Goal: Task Accomplishment & Management: Manage account settings

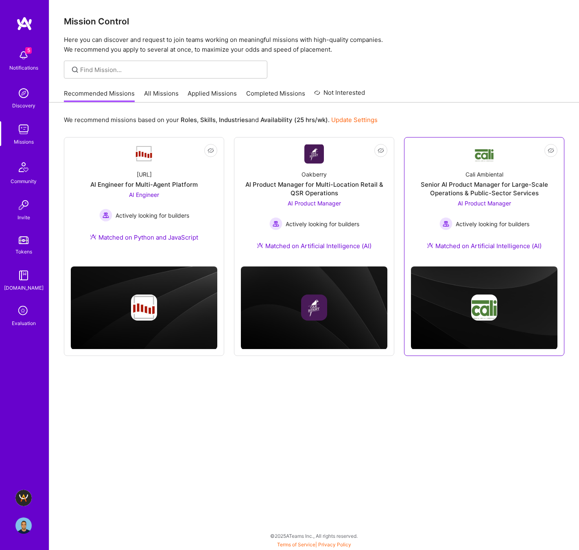
click at [480, 167] on div "Cali Ambiental Senior AI Product Manager for Large-Scale Operations & Public-Se…" at bounding box center [484, 212] width 147 height 96
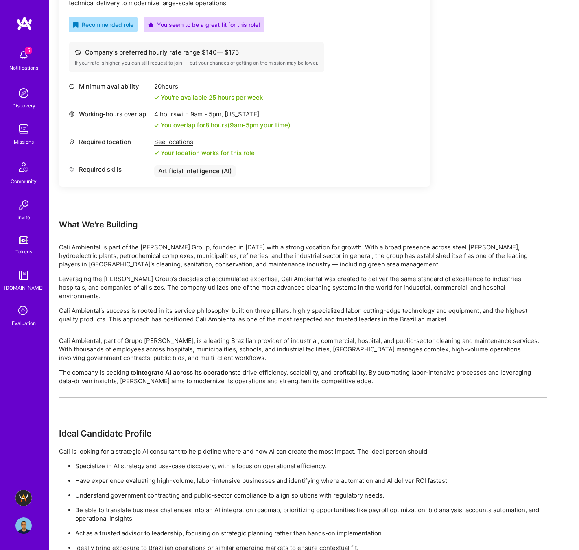
scroll to position [311, 0]
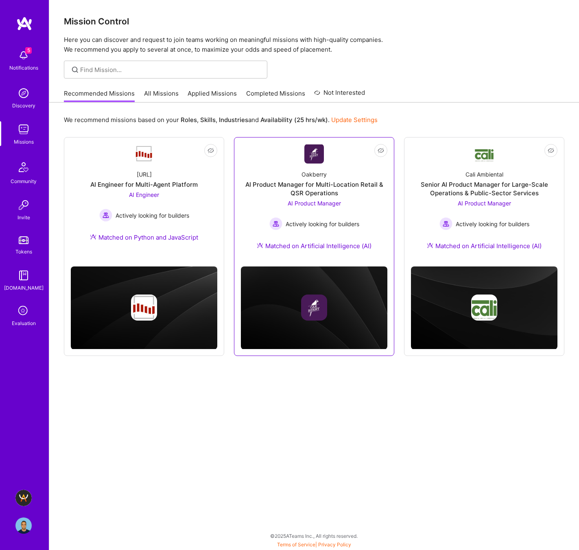
click at [323, 173] on div "Oakberry" at bounding box center [314, 174] width 25 height 9
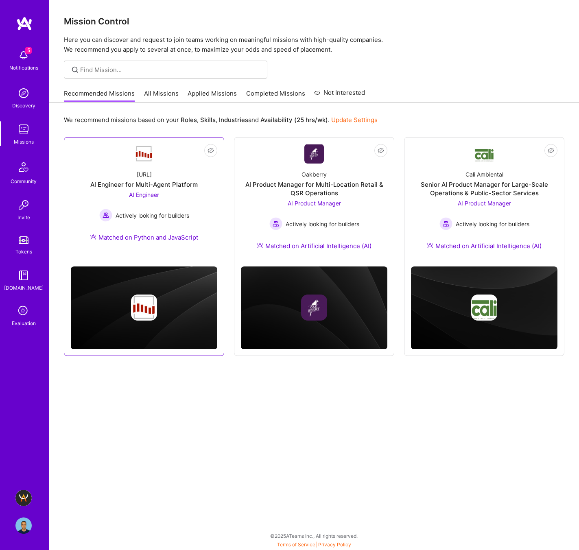
click at [166, 158] on link "Not Interested Steelbay.ai AI Engineer for Multi-Agent Platform AI Engineer Act…" at bounding box center [144, 197] width 147 height 107
click at [22, 497] on img at bounding box center [23, 498] width 16 height 16
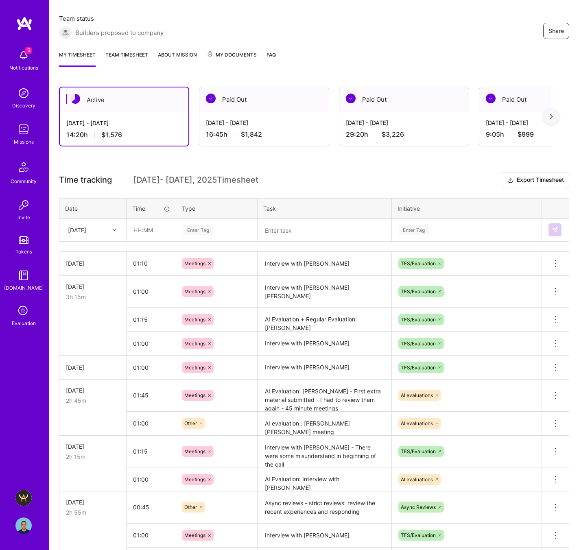
scroll to position [151, 0]
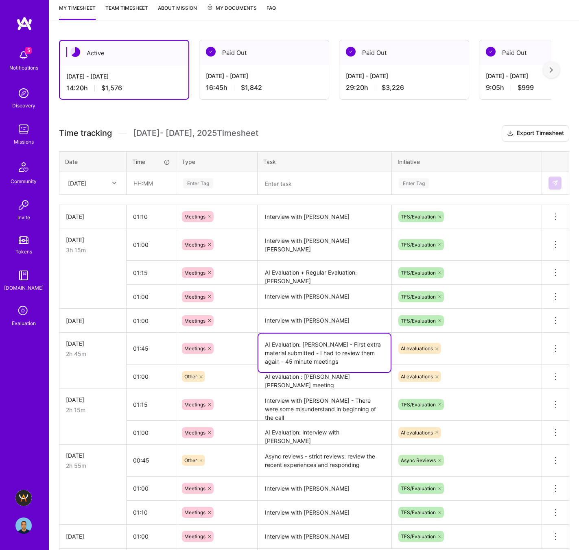
drag, startPoint x: 304, startPoint y: 304, endPoint x: 359, endPoint y: 302, distance: 55.0
click at [359, 334] on textarea "AI Evaluation: [PERSON_NAME] - First extra material submitted - I had to review…" at bounding box center [324, 353] width 132 height 39
drag, startPoint x: 361, startPoint y: 304, endPoint x: 304, endPoint y: 302, distance: 57.8
click at [304, 334] on textarea "AI Evaluation: [PERSON_NAME] - First extra material submitted - I had to review…" at bounding box center [324, 353] width 132 height 39
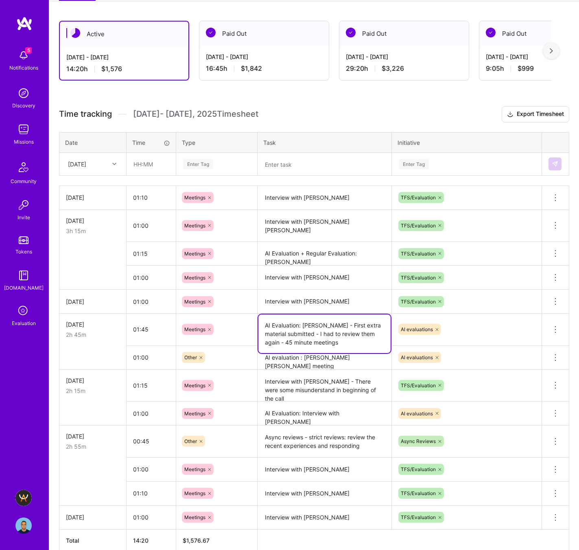
click at [321, 347] on textarea "AI evaluation : [PERSON_NAME] [PERSON_NAME] meeting" at bounding box center [324, 358] width 132 height 22
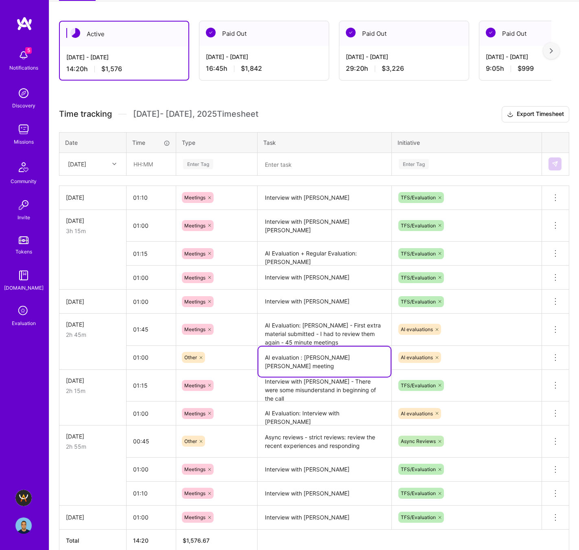
drag, startPoint x: 304, startPoint y: 315, endPoint x: 373, endPoint y: 315, distance: 69.2
click at [373, 347] on textarea "AI evaluation : [PERSON_NAME] [PERSON_NAME] meeting" at bounding box center [324, 362] width 132 height 30
drag, startPoint x: 343, startPoint y: 372, endPoint x: 384, endPoint y: 371, distance: 41.1
click at [384, 402] on textarea "AI Evaluation: Interview with [PERSON_NAME]" at bounding box center [324, 413] width 132 height 22
click at [262, 46] on div "[DATE] - [DATE] 16:45 h $1,842" at bounding box center [263, 62] width 129 height 33
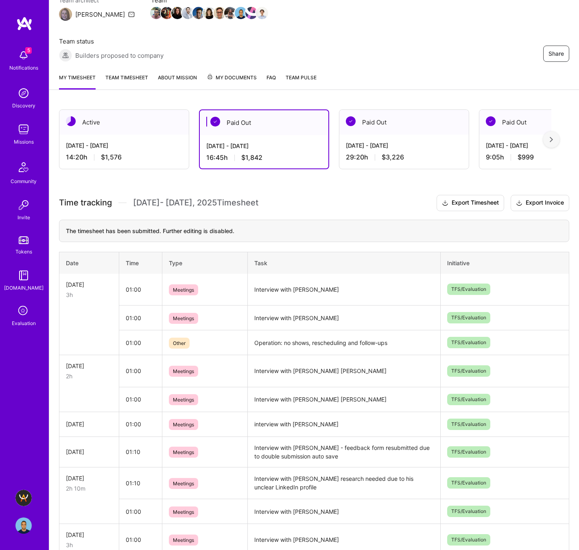
scroll to position [68, 0]
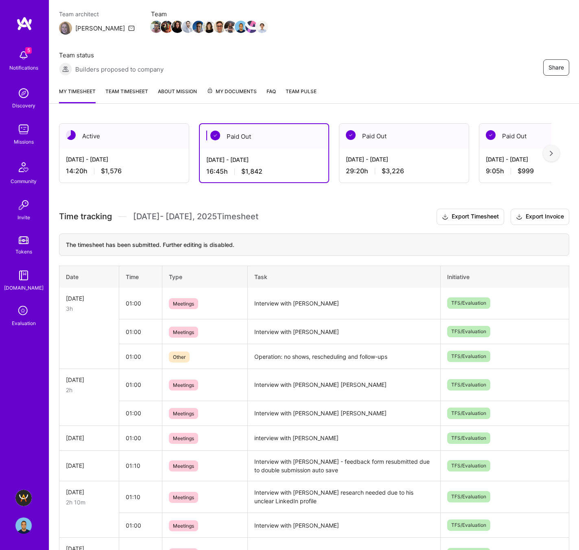
click at [420, 155] on div "[DATE] - [DATE]" at bounding box center [404, 159] width 116 height 9
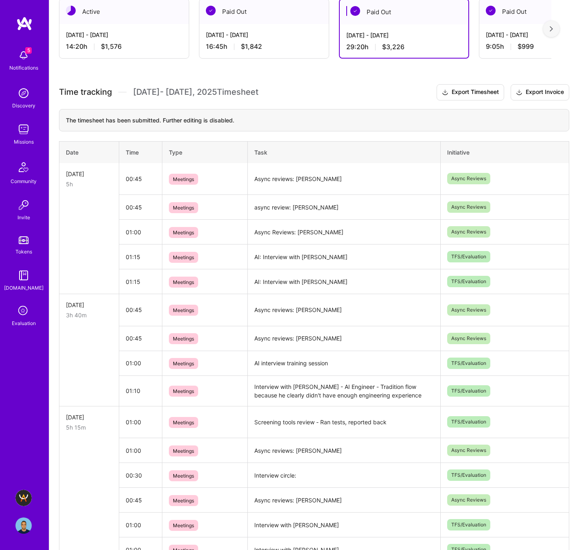
scroll to position [190, 0]
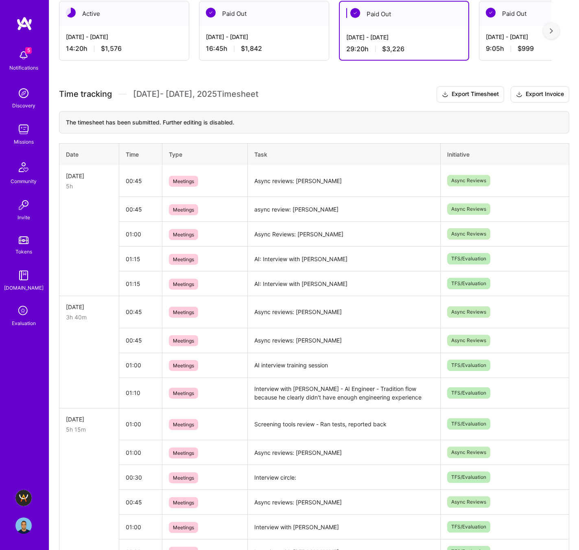
click at [298, 271] on td "AI: Interview with [PERSON_NAME]" at bounding box center [344, 283] width 193 height 25
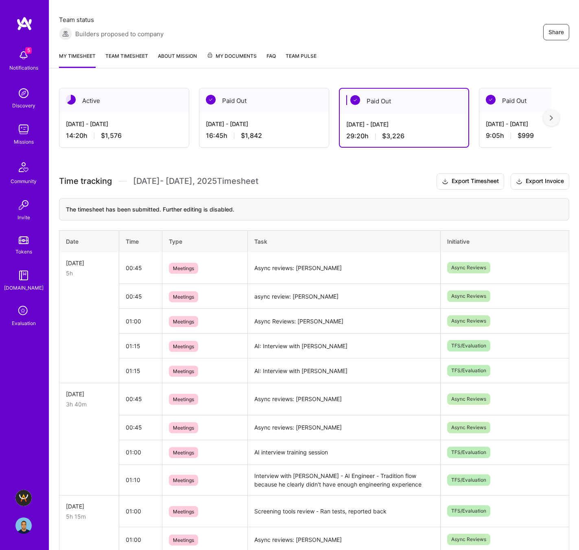
click at [298, 131] on div "16:45 h $1,842" at bounding box center [264, 135] width 116 height 9
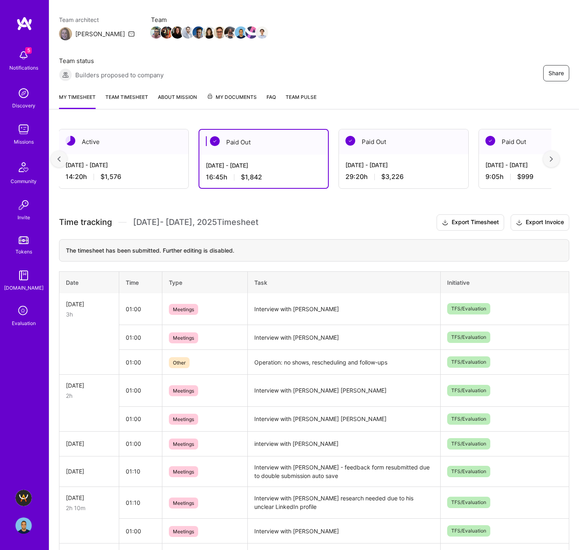
scroll to position [61, 0]
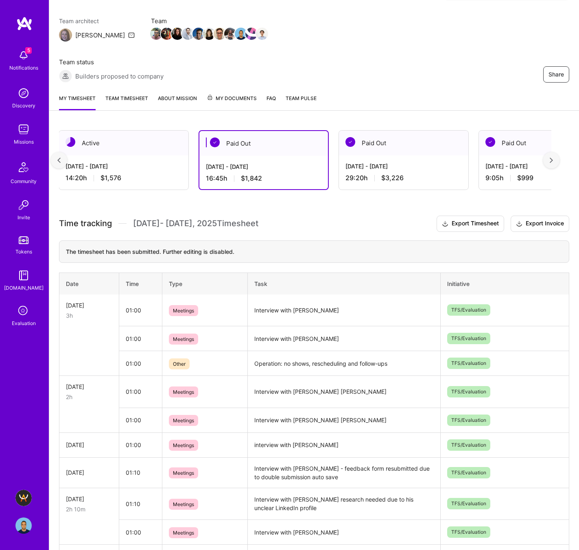
click at [136, 155] on div "[DATE] - [DATE] 14:20 h $1,576" at bounding box center [123, 171] width 129 height 33
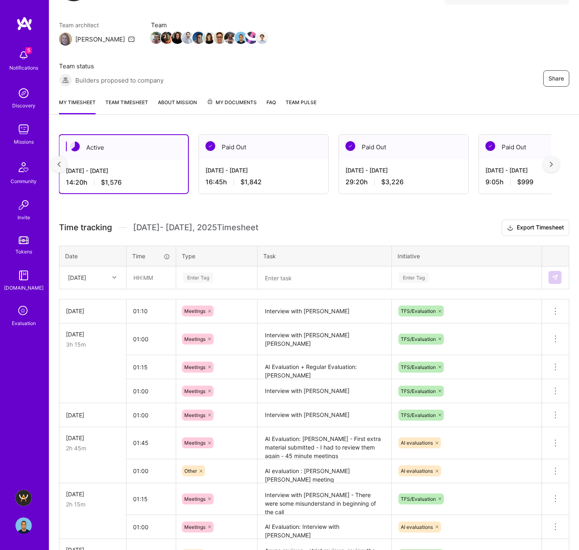
scroll to position [0, 0]
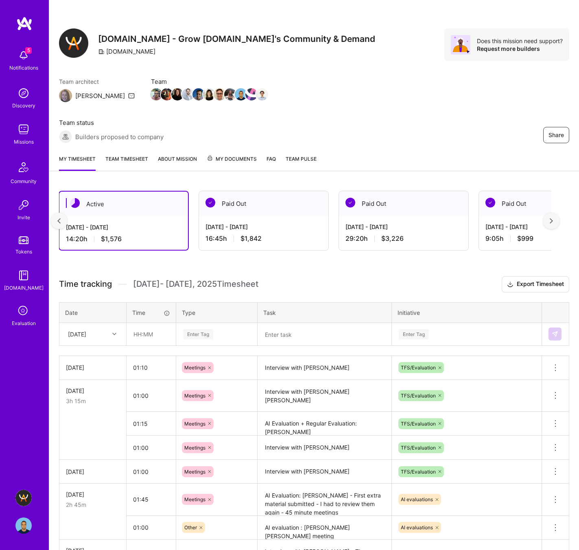
click at [253, 223] on div "[DATE] - [DATE]" at bounding box center [264, 227] width 116 height 9
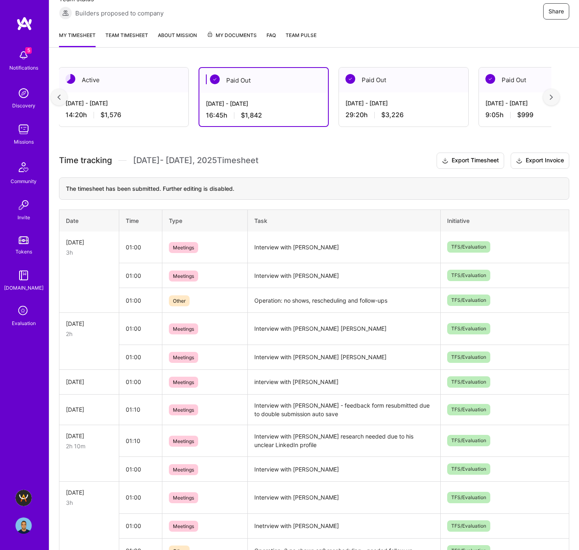
scroll to position [35, 0]
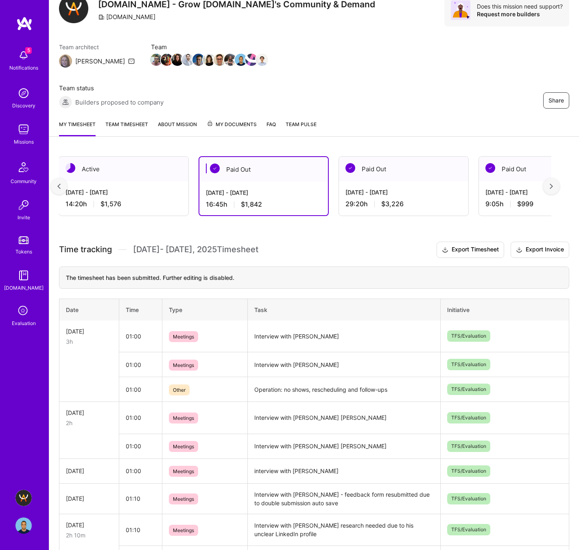
click at [420, 182] on div "[DATE] - [DATE] 29:20 h $3,226" at bounding box center [403, 198] width 129 height 33
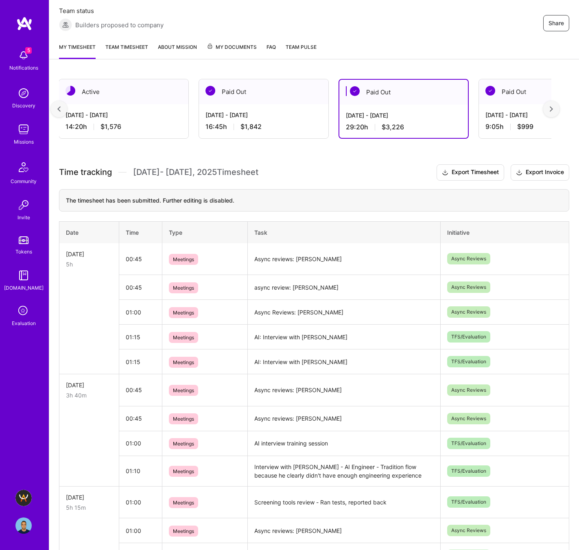
scroll to position [206, 0]
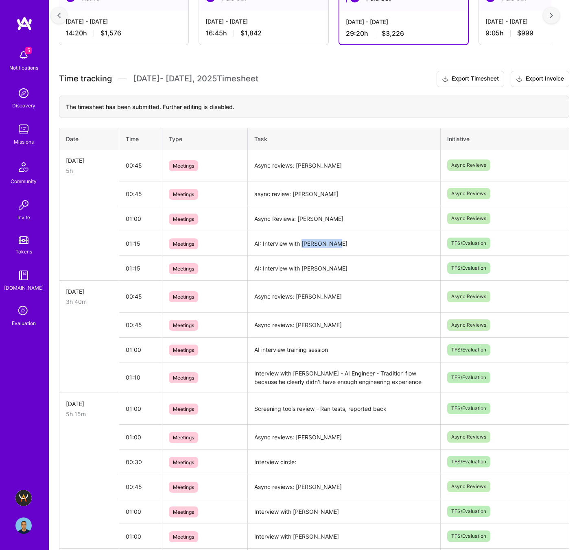
drag, startPoint x: 335, startPoint y: 201, endPoint x: 304, endPoint y: 204, distance: 31.0
click at [304, 231] on td "AI: Interview with [PERSON_NAME]" at bounding box center [344, 243] width 193 height 25
copy td "[PERSON_NAME]"
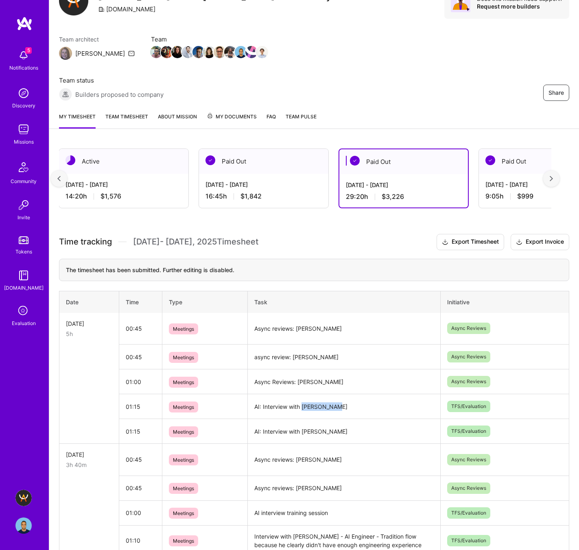
scroll to position [0, 0]
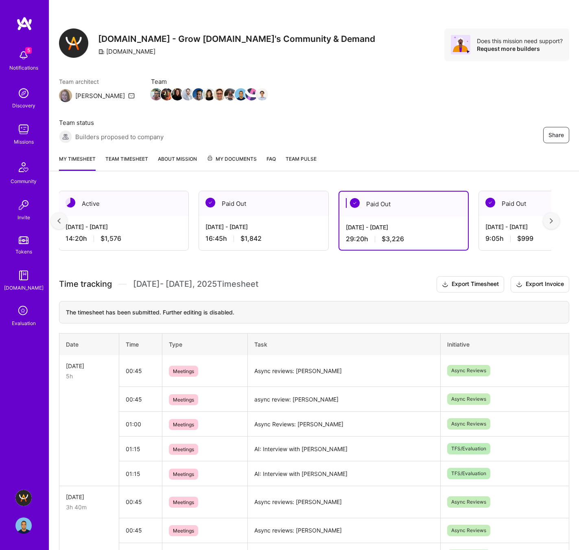
click at [135, 216] on div "[DATE] - [DATE] 14:20 h $1,576" at bounding box center [123, 232] width 129 height 33
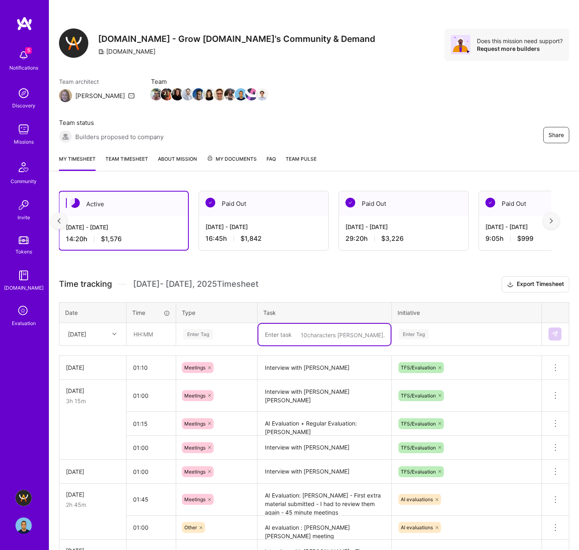
click at [305, 324] on textarea at bounding box center [324, 335] width 132 height 22
type textarea "Inte"
paste textarea "[PERSON_NAME]"
type textarea "Async reviews: [PERSON_NAME]"
click at [409, 328] on div "Enter Tag" at bounding box center [414, 334] width 30 height 13
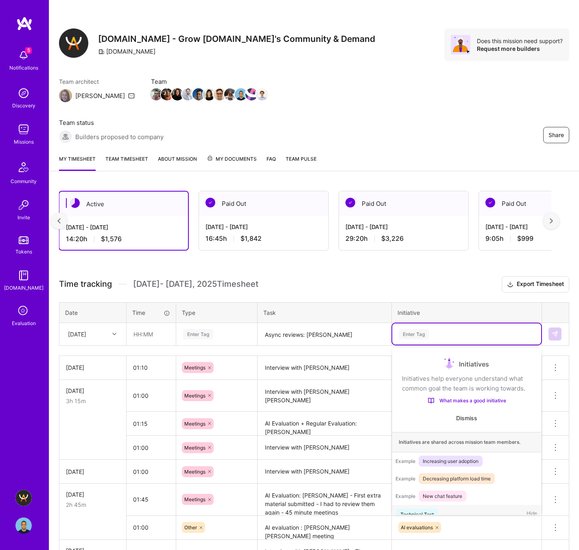
scroll to position [13, 0]
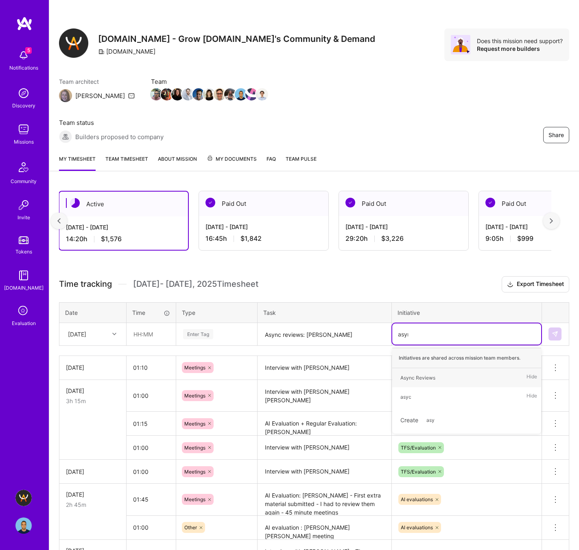
type input "async"
click at [421, 374] on div "Async Reviews" at bounding box center [417, 378] width 35 height 9
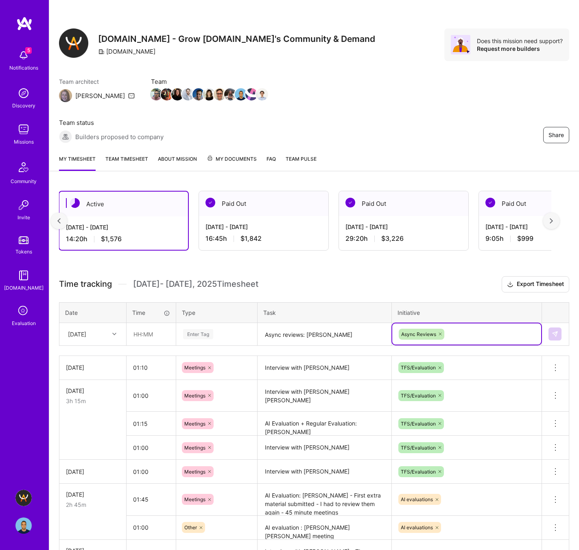
click at [192, 328] on div "Enter Tag" at bounding box center [198, 334] width 30 height 13
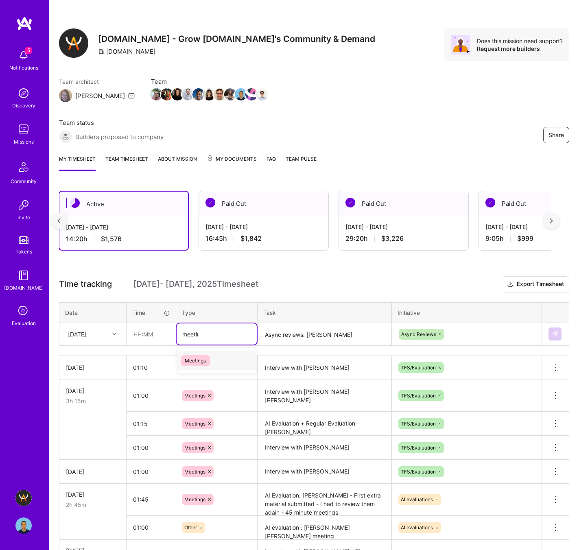
type input "meeting"
click at [196, 355] on span "Meetings" at bounding box center [195, 360] width 29 height 11
click at [138, 324] on input "text" at bounding box center [151, 335] width 48 height 22
click at [310, 233] on div "Active [DATE] - [DATE] 14:20 h $1,576 Paid Out [DATE] - [DATE] 16:45 h $1,842 P…" at bounding box center [314, 471] width 530 height 581
drag, startPoint x: 153, startPoint y: 293, endPoint x: 129, endPoint y: 293, distance: 24.4
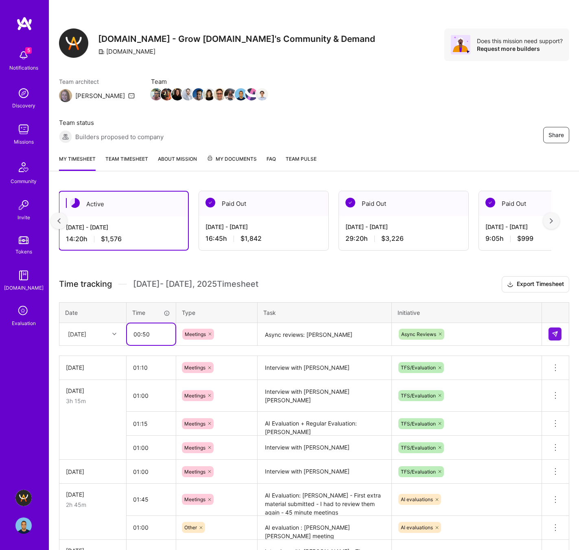
click at [129, 324] on input "00:50" at bounding box center [151, 335] width 48 height 22
type input "01:00"
click at [376, 276] on h3 "Time tracking [DATE] - [DATE] Timesheet Export Timesheet" at bounding box center [314, 284] width 510 height 16
click at [553, 331] on img at bounding box center [555, 334] width 7 height 7
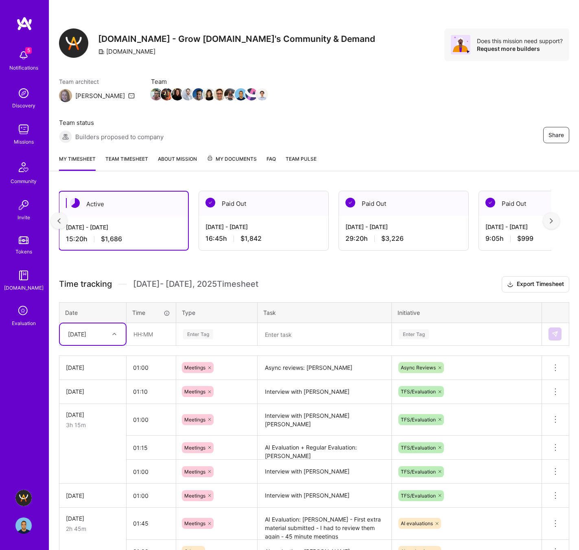
click at [285, 229] on div "Active [DATE] - [DATE] 15:20 h $1,686 Paid Out [DATE] - [DATE] 16:45 h $1,842 P…" at bounding box center [314, 483] width 530 height 605
click at [293, 324] on textarea at bounding box center [324, 335] width 132 height 22
paste textarea "[PERSON_NAME]"
type textarea "Async reviews: [PERSON_NAME]"
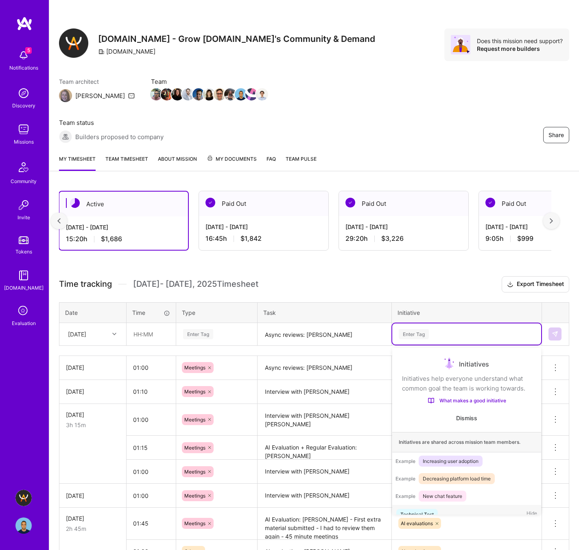
click at [416, 328] on div "Enter Tag" at bounding box center [414, 334] width 30 height 13
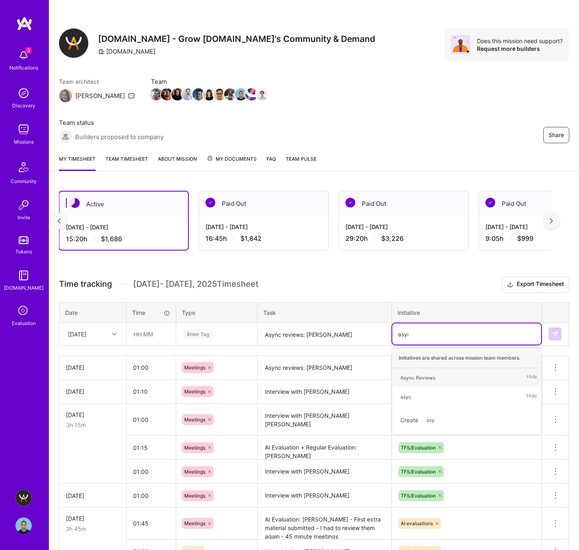
type input "async"
click at [417, 374] on div "Async Reviews" at bounding box center [417, 378] width 35 height 9
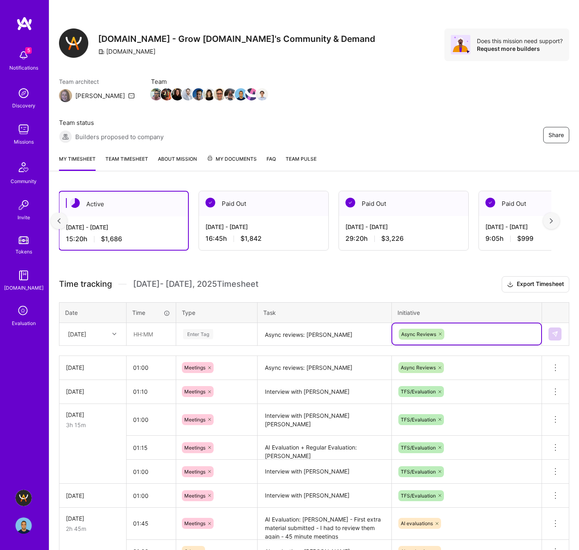
click at [188, 328] on div "Enter Tag" at bounding box center [198, 334] width 30 height 13
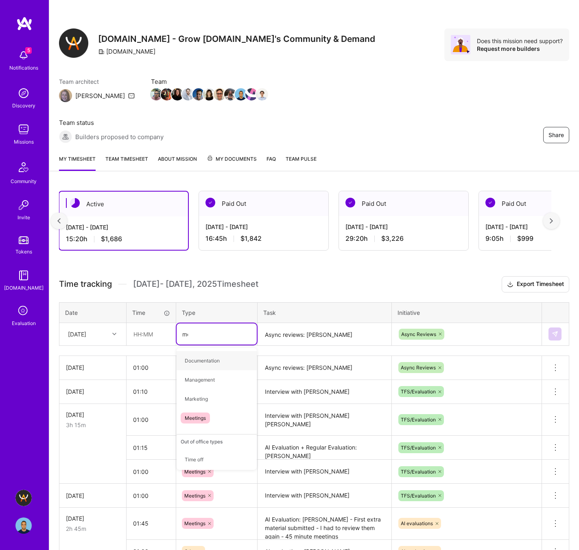
type input "mee"
click at [201, 355] on span "Meetings" at bounding box center [195, 360] width 29 height 11
click at [211, 332] on icon at bounding box center [210, 334] width 5 height 5
type input "other"
click at [200, 355] on span "Other" at bounding box center [191, 360] width 21 height 11
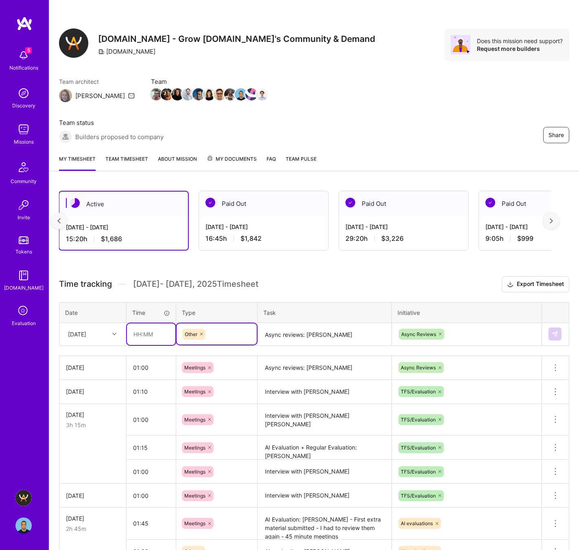
click at [137, 324] on input "text" at bounding box center [151, 335] width 48 height 22
type input "00:45"
click at [310, 233] on div "Active [DATE] - [DATE] 15:20 h $1,686 Paid Out [DATE] - [DATE] 16:45 h $1,842 P…" at bounding box center [314, 483] width 530 height 605
click at [558, 328] on button at bounding box center [555, 334] width 13 height 13
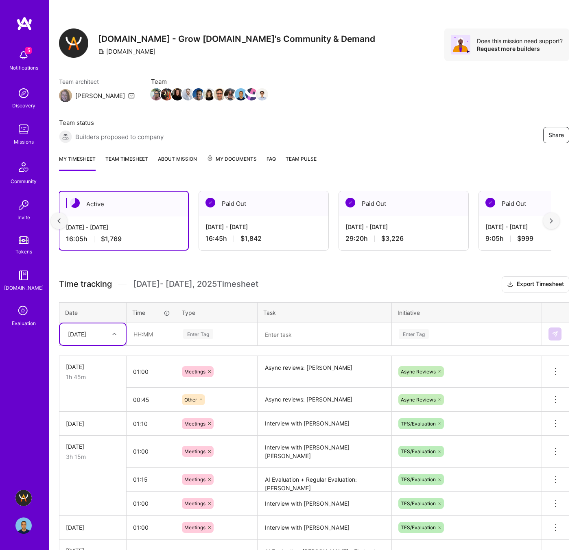
click at [343, 276] on h3 "Time tracking [DATE] - [DATE] Timesheet Export Timesheet" at bounding box center [314, 284] width 510 height 16
